Goal: Task Accomplishment & Management: Manage account settings

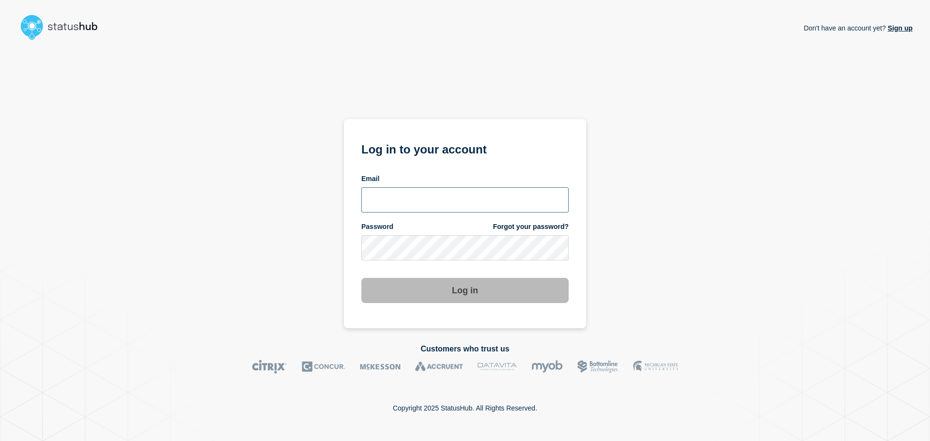
type input "[EMAIL_ADDRESS][DOMAIN_NAME]"
click at [428, 291] on button "Log in" at bounding box center [464, 290] width 207 height 25
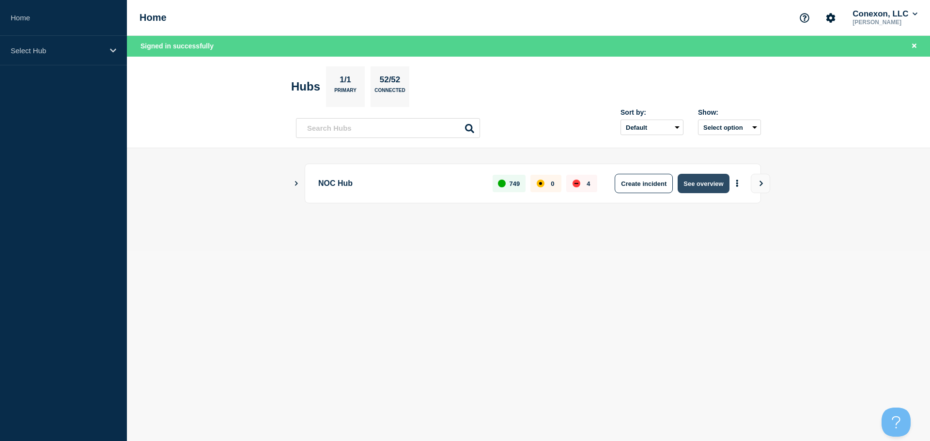
click at [708, 183] on button "See overview" at bounding box center [703, 183] width 51 height 19
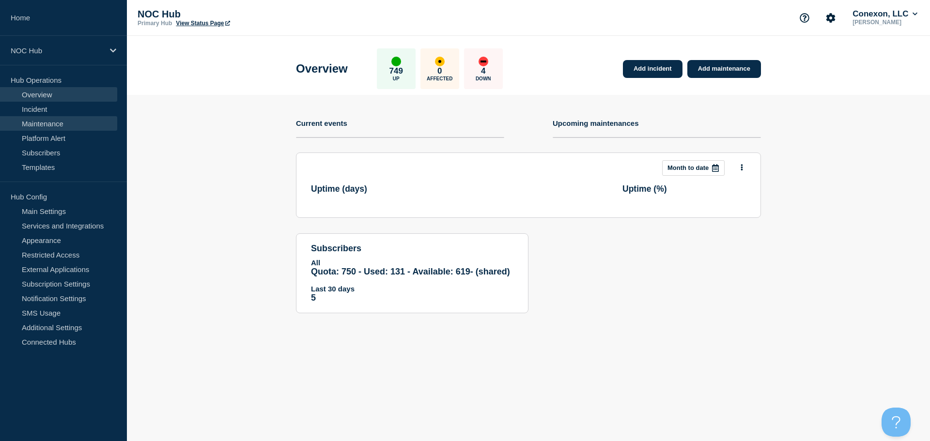
click at [53, 117] on link "Maintenance" at bounding box center [58, 123] width 117 height 15
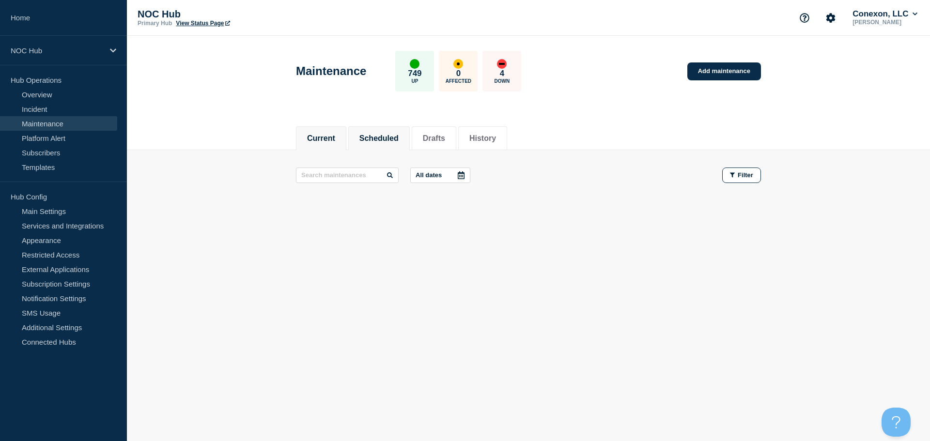
click at [380, 145] on li "Scheduled" at bounding box center [379, 138] width 62 height 24
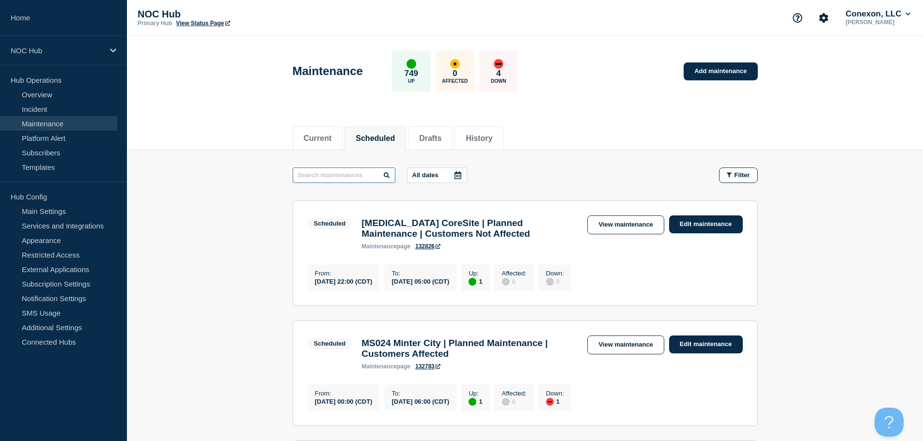
click at [338, 176] on input "text" at bounding box center [344, 176] width 103 height 16
type input "22619"
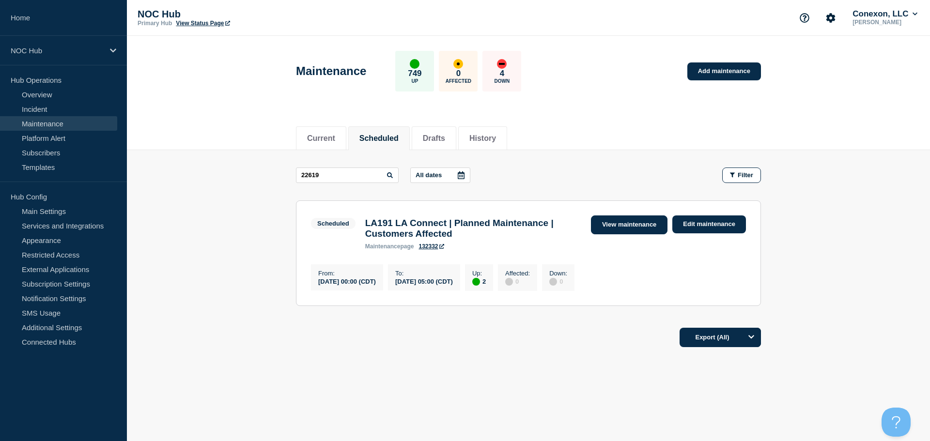
click at [642, 220] on link "View maintenance" at bounding box center [629, 225] width 77 height 19
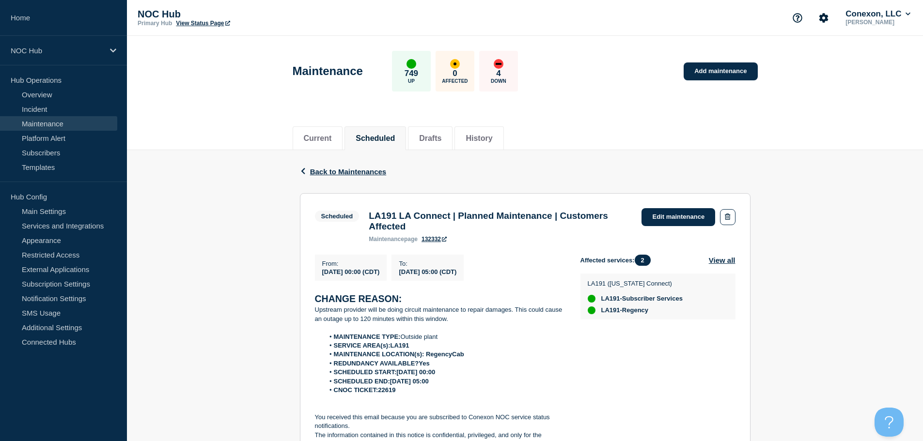
scroll to position [48, 0]
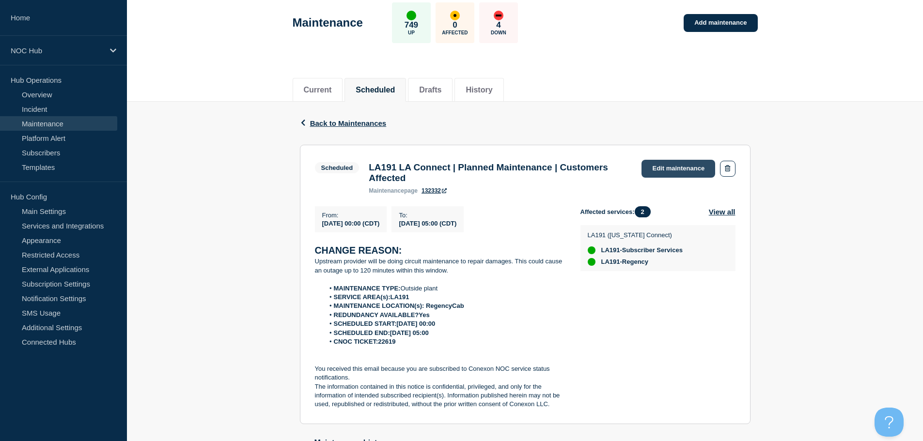
click at [680, 175] on link "Edit maintenance" at bounding box center [679, 169] width 74 height 18
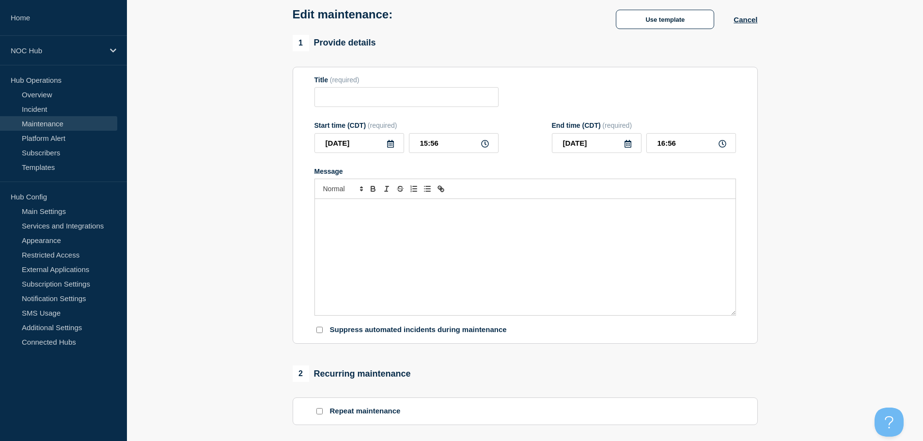
type input "LA191 LA Connect | Planned Maintenance | Customers Affected"
type input "[DATE]"
type input "00:00"
type input "[DATE]"
type input "05:00"
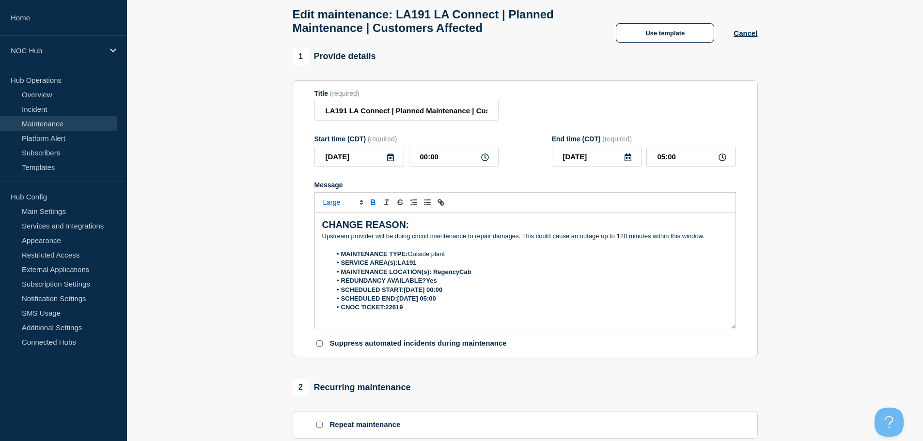
click at [398, 266] on strong "SERVICE AREA(s):LA191" at bounding box center [379, 262] width 76 height 7
drag, startPoint x: 427, startPoint y: 266, endPoint x: 400, endPoint y: 267, distance: 27.2
click at [400, 267] on li "SERVICE AREA(s): LA191" at bounding box center [529, 263] width 397 height 9
click at [453, 272] on li "MAINTENANCE LOCATION(s): RegencyCab" at bounding box center [529, 272] width 397 height 9
drag, startPoint x: 477, startPoint y: 279, endPoint x: 433, endPoint y: 276, distance: 44.7
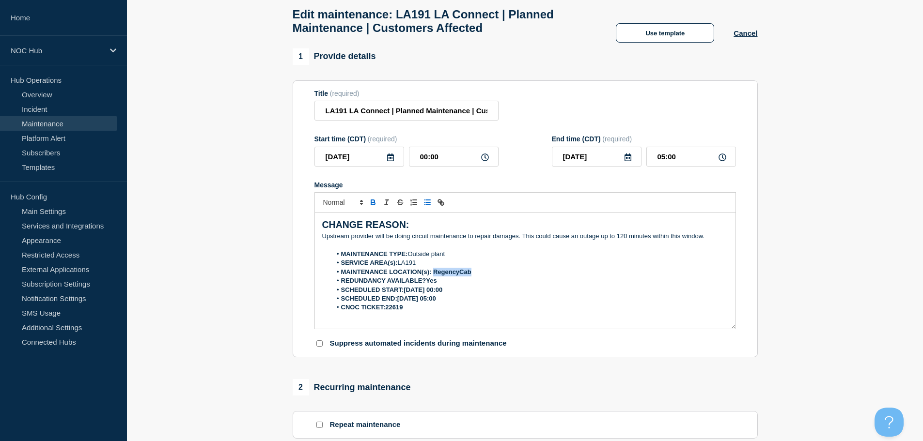
click at [433, 276] on li "MAINTENANCE LOCATION(s): RegencyCab" at bounding box center [529, 272] width 397 height 9
click at [433, 274] on strong "MAINTENANCE LOCATION(s): Regency Cab, Sarepta, and [PERSON_NAME] Cab" at bounding box center [462, 271] width 242 height 7
drag, startPoint x: 438, startPoint y: 282, endPoint x: 428, endPoint y: 285, distance: 10.3
click at [428, 285] on li "REDUNDANCY AVAILABLE?Yes" at bounding box center [529, 281] width 397 height 9
click at [385, 310] on strong "CNOC TICKET:22619" at bounding box center [372, 307] width 62 height 7
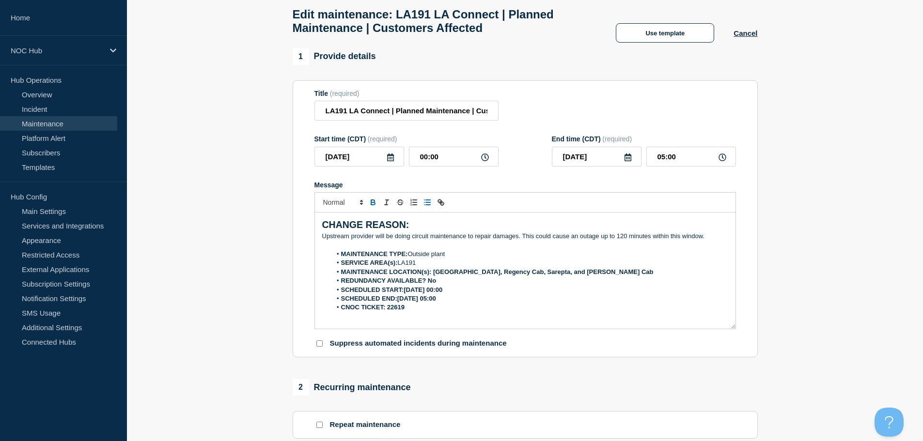
drag, startPoint x: 423, startPoint y: 265, endPoint x: 397, endPoint y: 266, distance: 25.7
click at [397, 266] on li "SERVICE AREA(s): LA191" at bounding box center [529, 263] width 397 height 9
drag, startPoint x: 452, startPoint y: 256, endPoint x: 407, endPoint y: 256, distance: 44.1
click at [407, 256] on li "MAINTENANCE TYPE: Outside plant" at bounding box center [529, 254] width 397 height 9
click at [460, 257] on li "MAINTENANCE TYPE: Outside plant" at bounding box center [529, 254] width 397 height 9
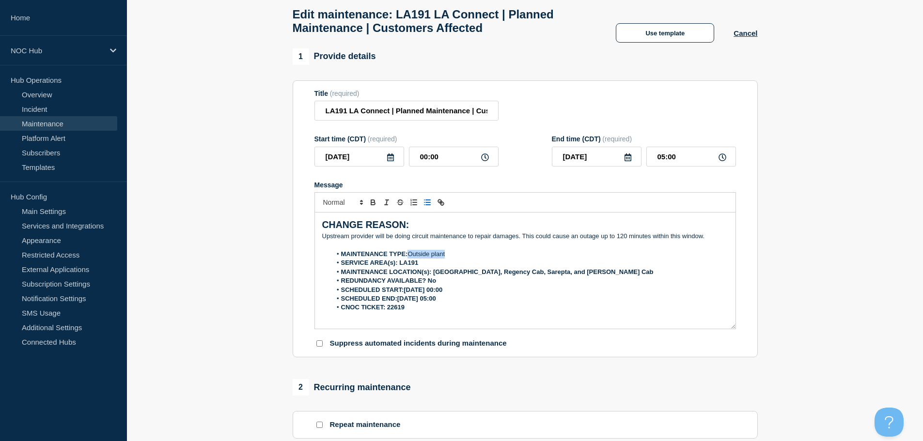
drag, startPoint x: 459, startPoint y: 261, endPoint x: 409, endPoint y: 260, distance: 50.4
click at [409, 259] on li "MAINTENANCE TYPE: Outside plant" at bounding box center [529, 254] width 397 height 9
drag, startPoint x: 468, startPoint y: 256, endPoint x: 407, endPoint y: 260, distance: 60.7
click at [407, 259] on li "MAINTENANCE TYPE: Third Party Provider" at bounding box center [529, 254] width 397 height 9
click at [492, 295] on li "SCHEDULED START:[DATE] 00:00" at bounding box center [529, 290] width 397 height 9
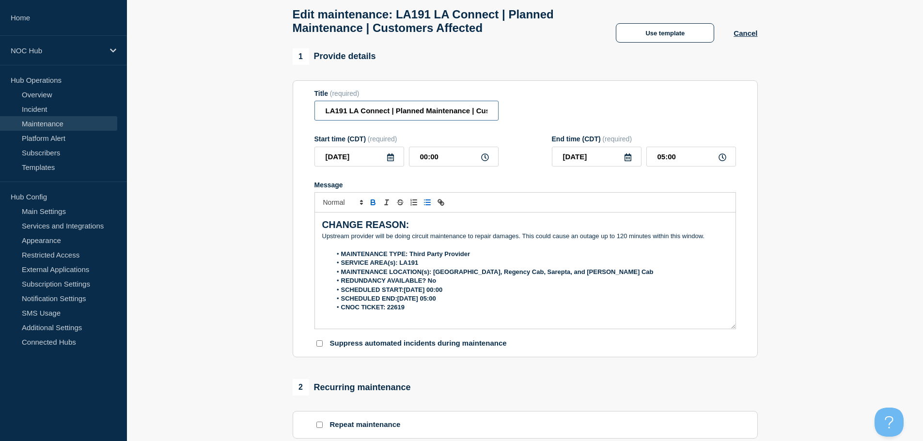
scroll to position [0, 58]
drag, startPoint x: 438, startPoint y: 117, endPoint x: 530, endPoint y: 117, distance: 92.1
click at [530, 117] on div "Title (required) LA191 LA Connect | Planned Maintenance | Customers Affected" at bounding box center [525, 105] width 422 height 31
click at [520, 176] on form "Title (required) LA191 LA Connect | Planned Maintenance | Customers Affected St…" at bounding box center [525, 219] width 422 height 259
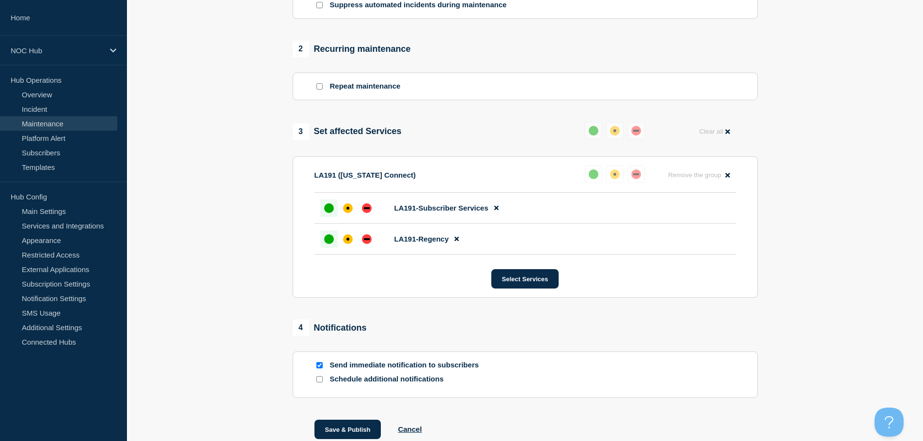
scroll to position [388, 0]
click at [514, 283] on button "Select Services" at bounding box center [524, 278] width 67 height 19
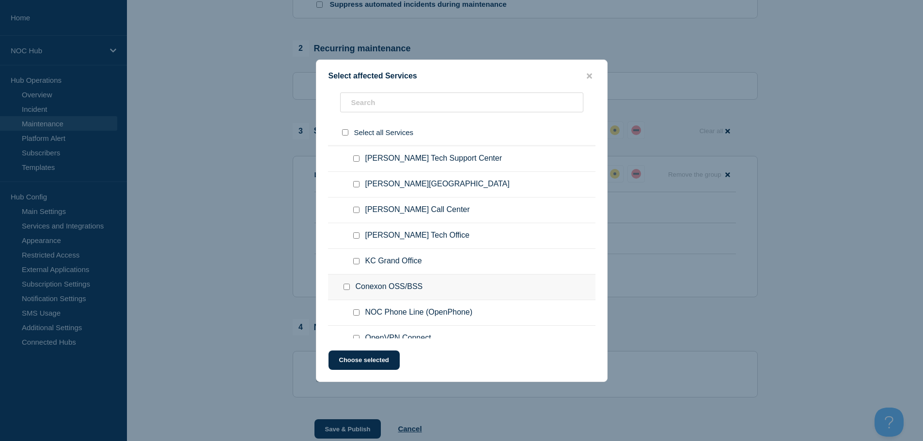
scroll to position [0, 0]
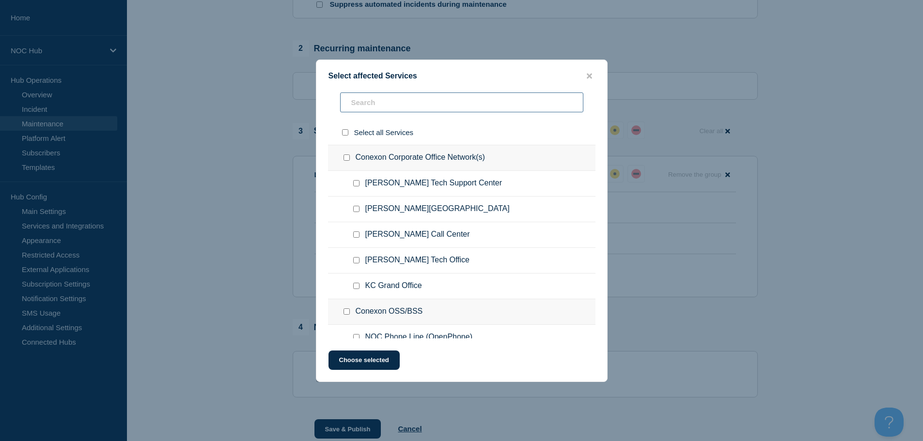
click at [392, 108] on input "text" at bounding box center [461, 103] width 243 height 20
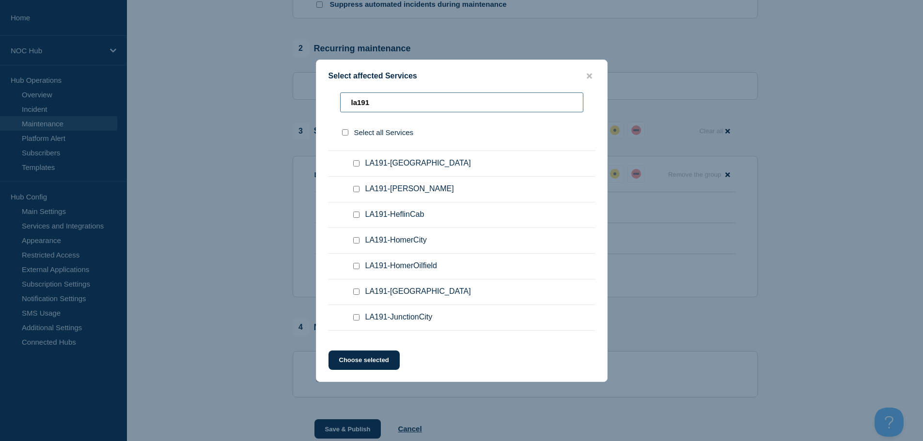
scroll to position [242, 0]
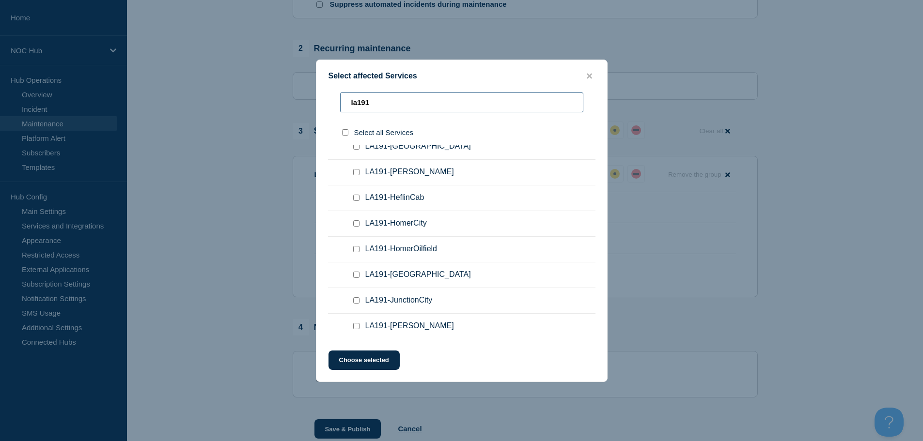
type input "la191"
click at [357, 197] on input "LA191-HeflinCab checkbox" at bounding box center [356, 198] width 6 height 6
checkbox input "true"
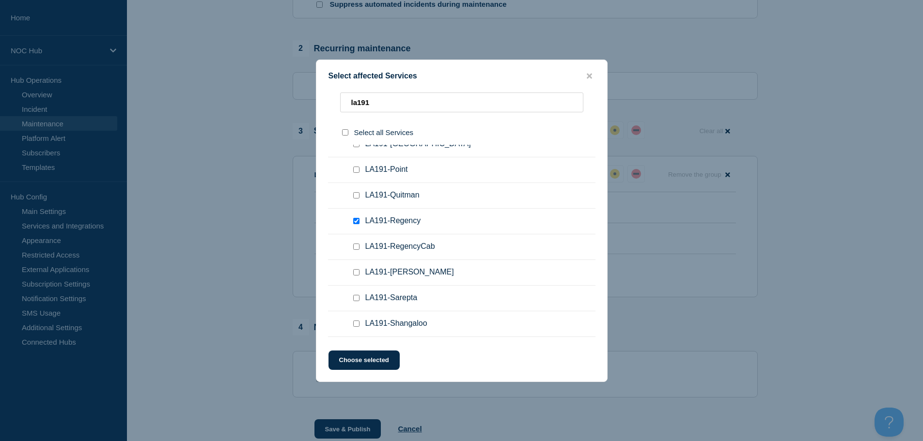
scroll to position [485, 0]
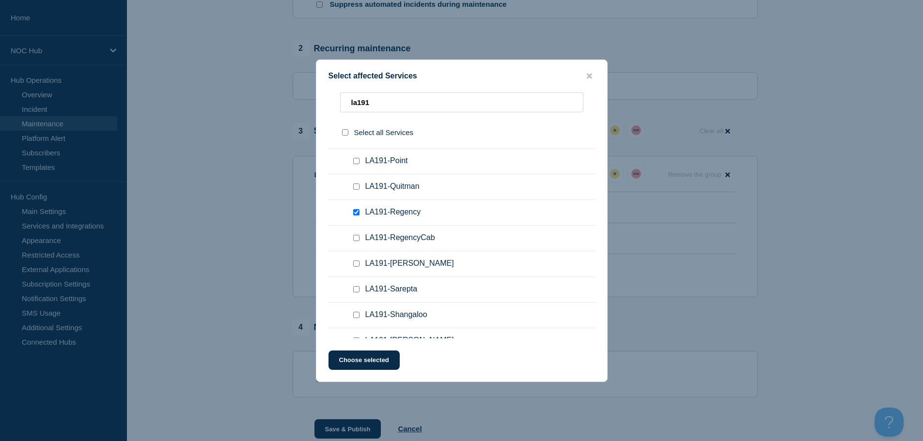
click at [356, 241] on input "LA191-RegencyCab checkbox" at bounding box center [356, 238] width 6 height 6
checkbox input "true"
click at [356, 213] on input "LA191-Regency checkbox" at bounding box center [356, 212] width 6 height 6
checkbox input "false"
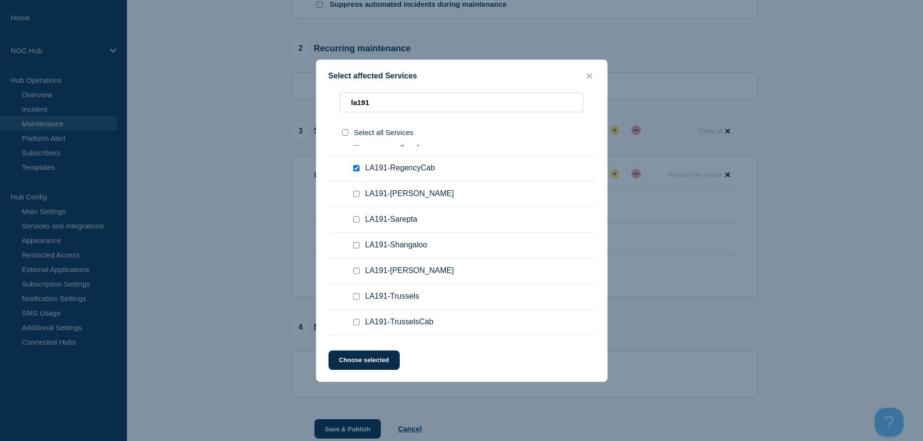
scroll to position [577, 0]
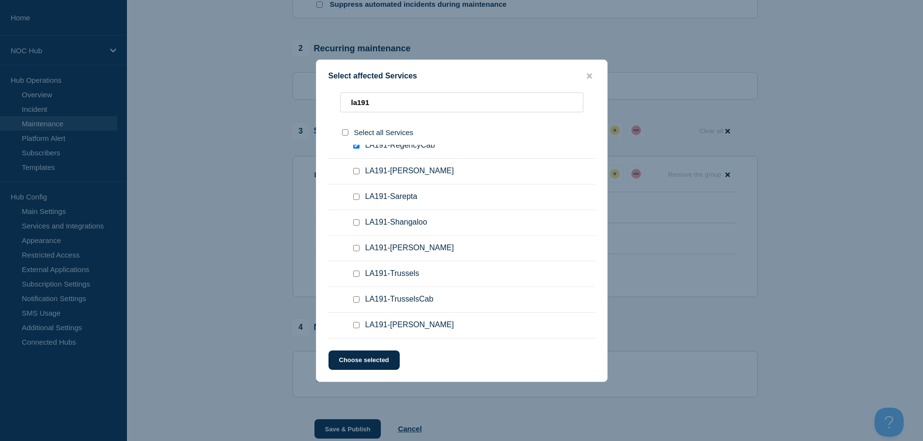
click at [357, 198] on input "LA191-Sarepta checkbox" at bounding box center [356, 197] width 6 height 6
checkbox input "true"
click at [369, 357] on button "Choose selected" at bounding box center [364, 360] width 71 height 19
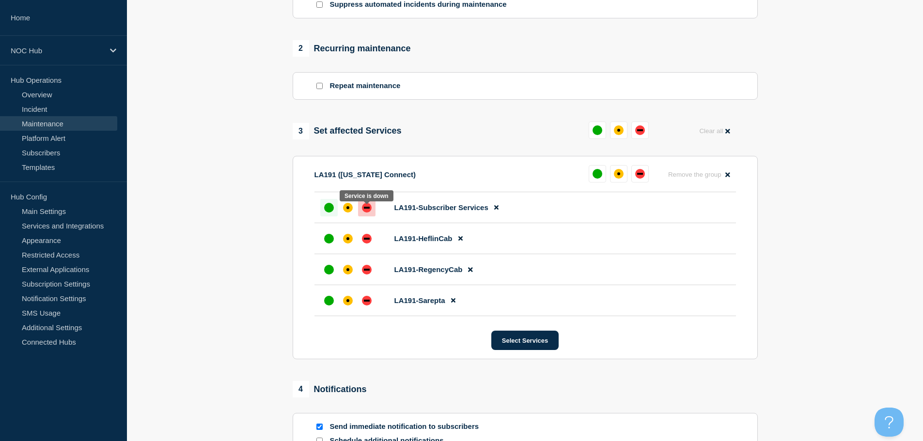
click at [364, 213] on div "down" at bounding box center [367, 208] width 10 height 10
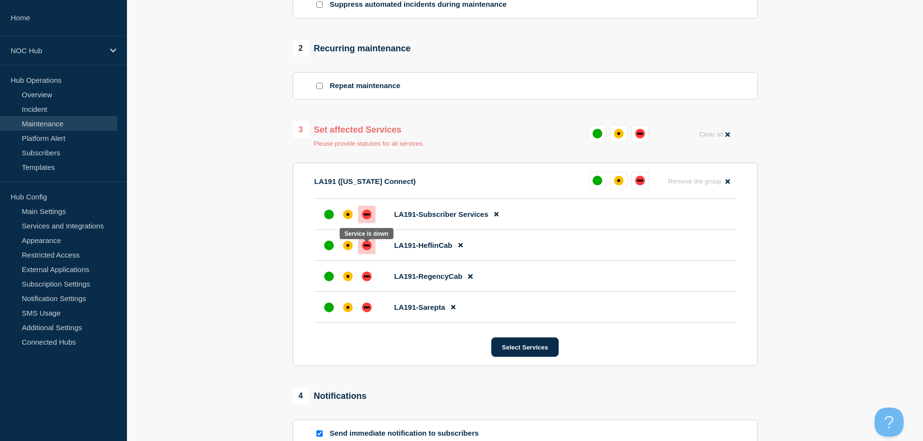
click at [367, 247] on div "down" at bounding box center [367, 246] width 6 height 2
click at [366, 282] on div "down" at bounding box center [367, 277] width 10 height 10
click at [365, 313] on div "down" at bounding box center [367, 308] width 10 height 10
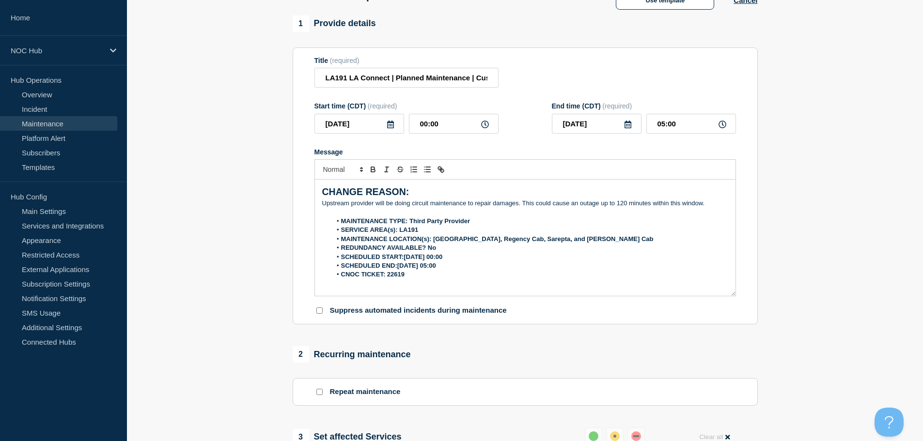
scroll to position [79, 0]
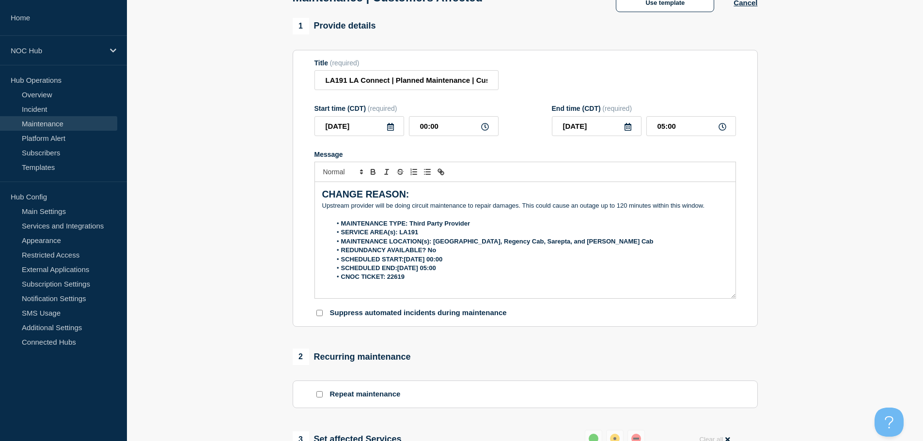
click at [616, 210] on p "Upstream provider will be doing circuit maintenance to repair damages. This cou…" at bounding box center [525, 206] width 406 height 9
click at [522, 210] on p "Upstream provider will be doing circuit maintenance to repair damages. This cou…" at bounding box center [525, 206] width 406 height 9
click at [468, 255] on li "REDUNDANCY AVAILABLE? No" at bounding box center [529, 250] width 397 height 9
drag, startPoint x: 437, startPoint y: 260, endPoint x: 340, endPoint y: 265, distance: 97.1
click at [340, 264] on li "SUBSCRIBER IMPACT:" at bounding box center [529, 259] width 397 height 9
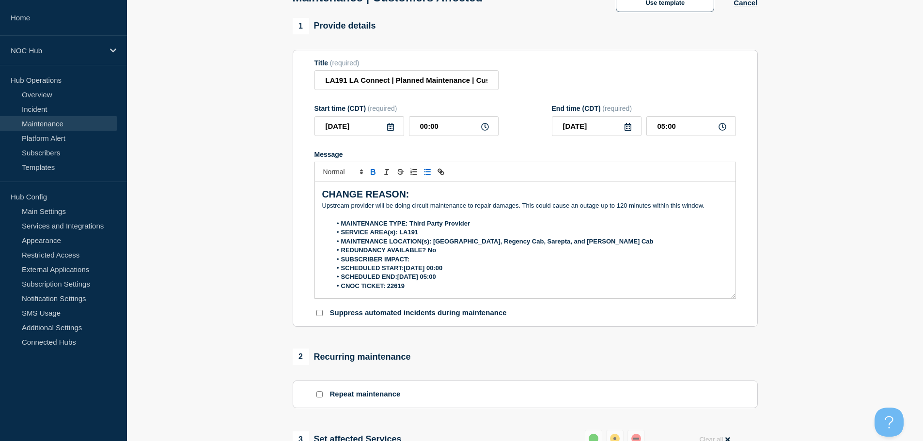
click at [428, 263] on li "SUBSCRIBER IMPACT:" at bounding box center [529, 259] width 397 height 9
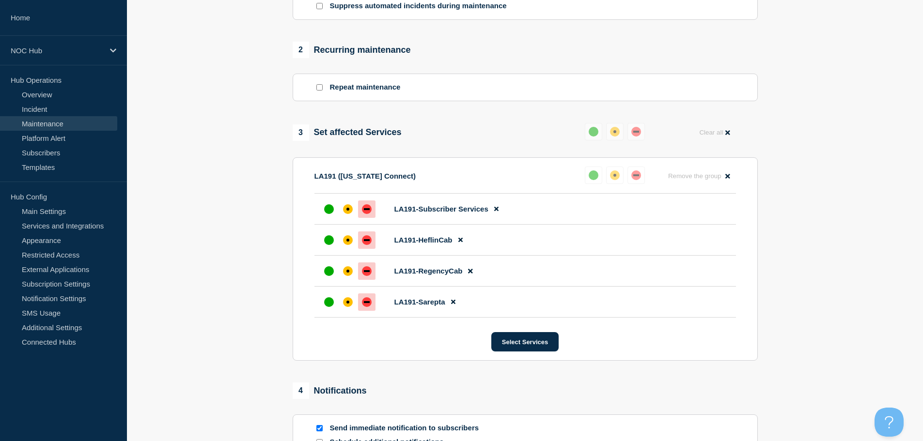
scroll to position [515, 0]
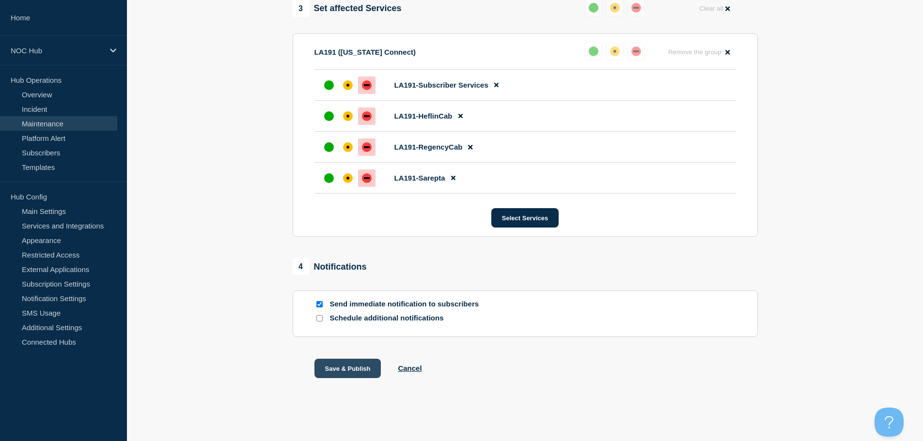
click at [347, 371] on button "Save & Publish" at bounding box center [347, 368] width 67 height 19
